Goal: Transaction & Acquisition: Purchase product/service

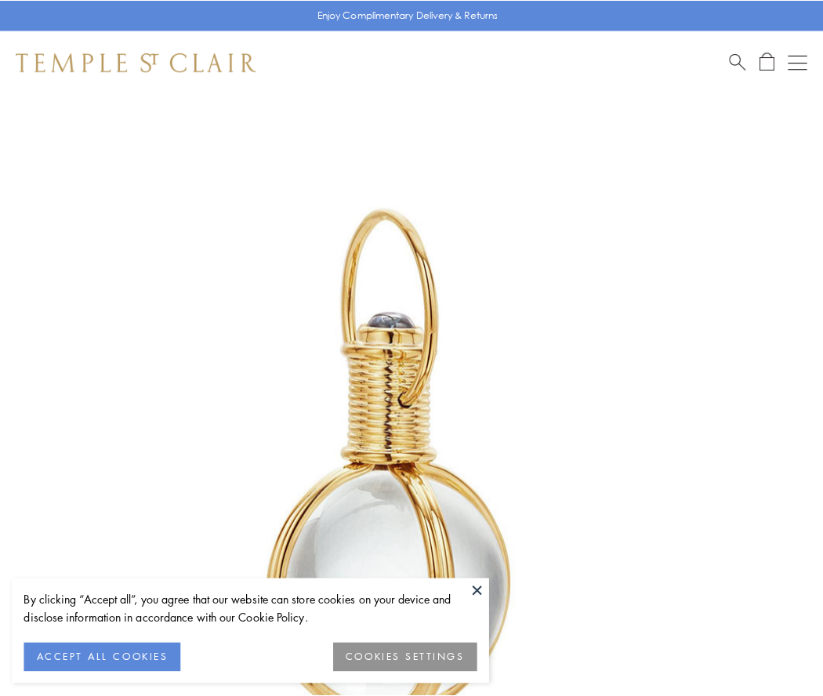
scroll to position [409, 0]
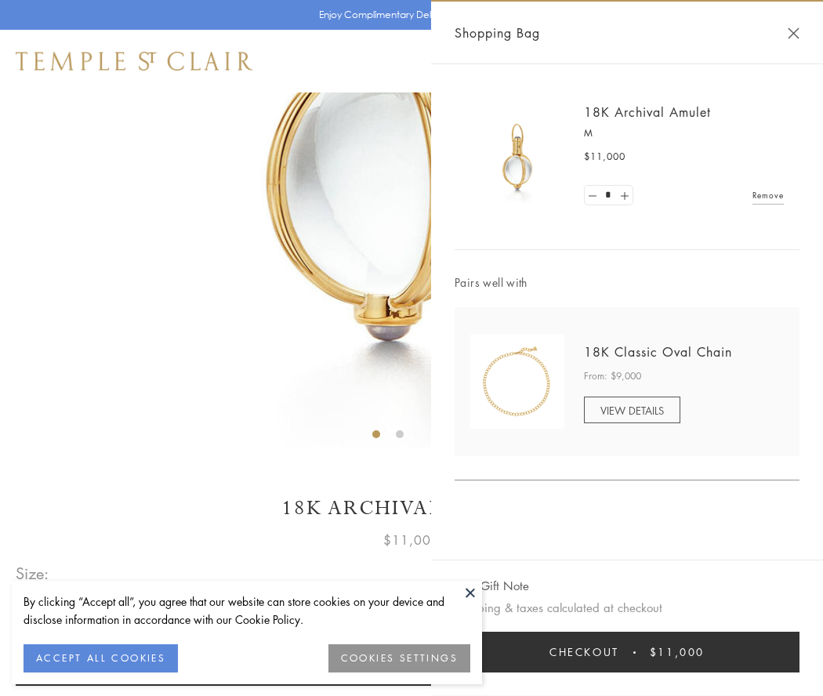
click at [627, 652] on button "Checkout $11,000" at bounding box center [626, 651] width 345 height 41
